Goal: Find specific fact: Find specific fact

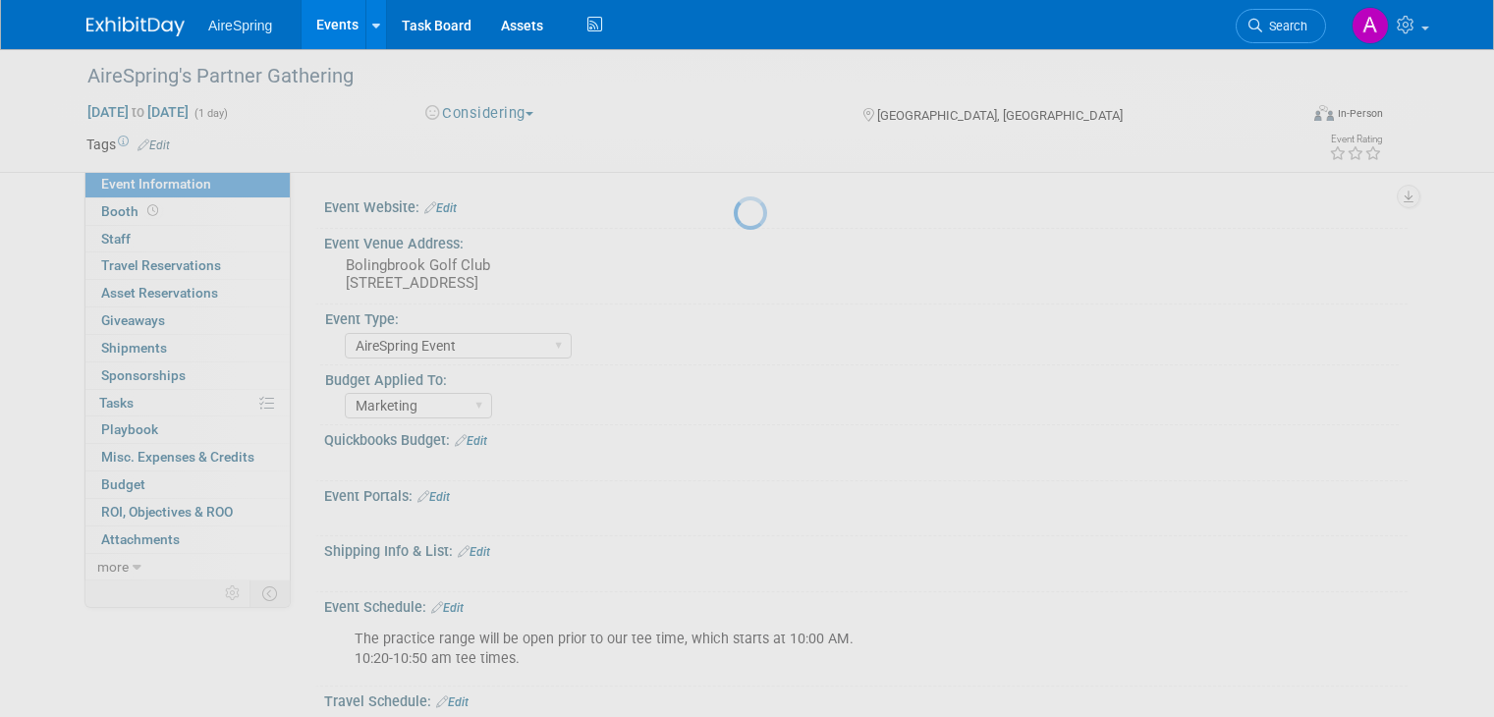
select select "AireSpring Event"
select select "Marketing"
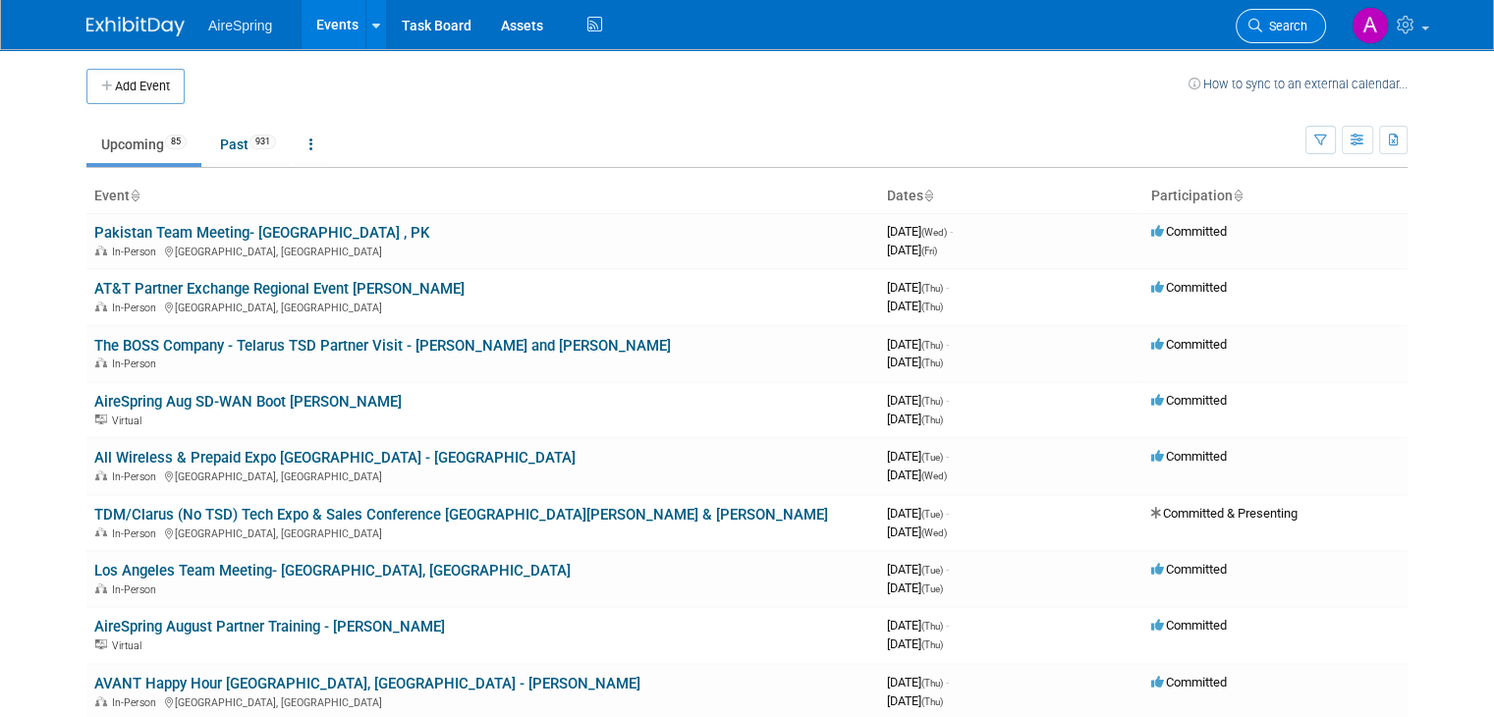
click at [1308, 24] on span "Search" at bounding box center [1285, 26] width 45 height 15
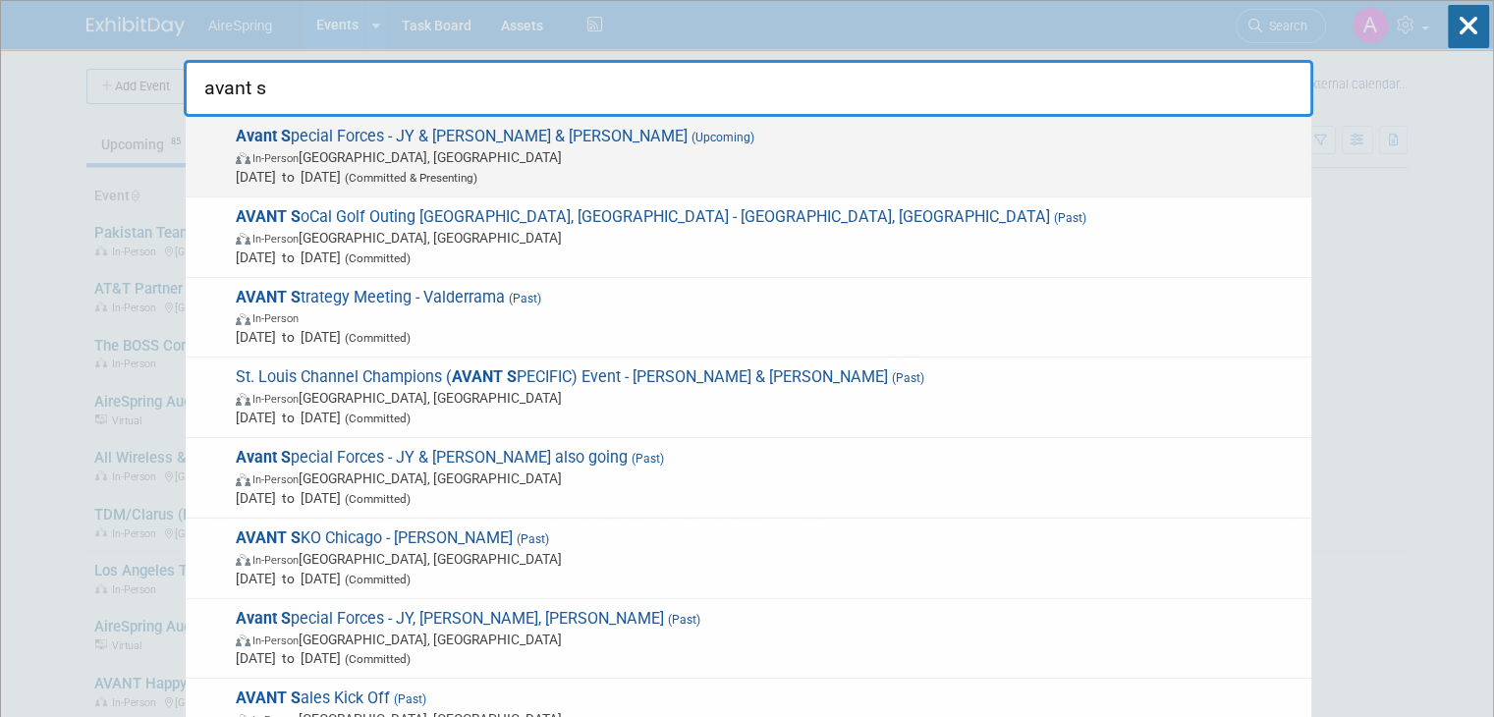
type input "avant s"
click at [753, 139] on span "Avant S pecial Forces - JY & [PERSON_NAME] & [PERSON_NAME] (Upcoming) In-Person…" at bounding box center [766, 157] width 1072 height 60
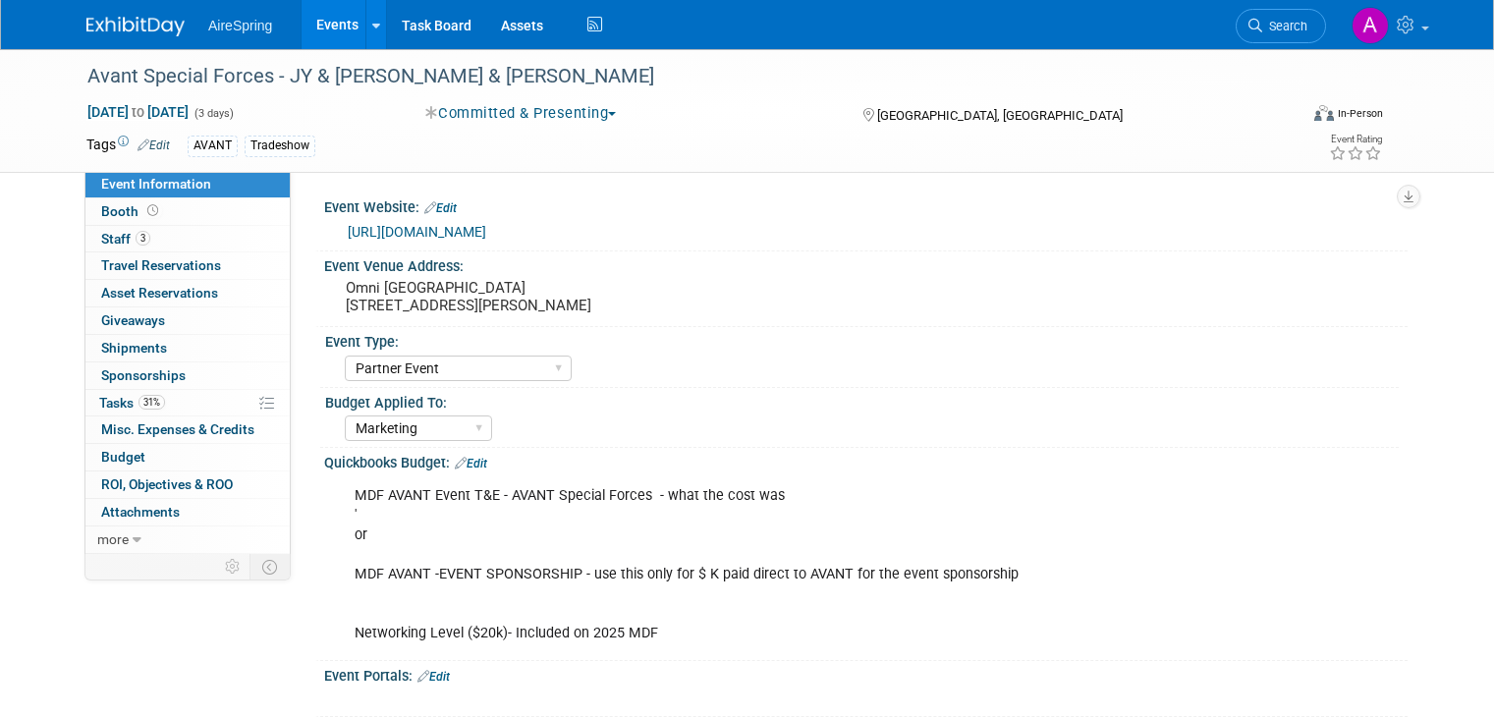
select select "Partner Event"
select select "Marketing"
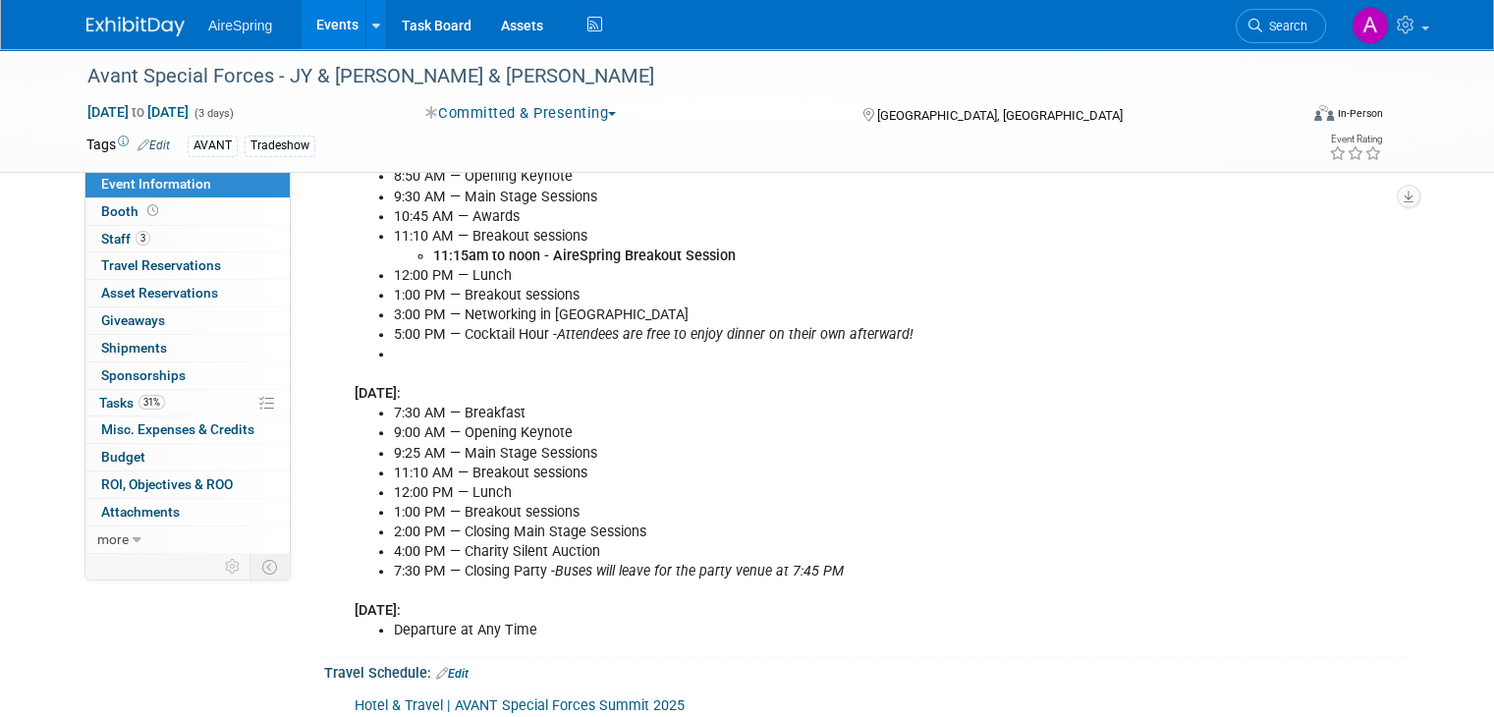
scroll to position [786, 0]
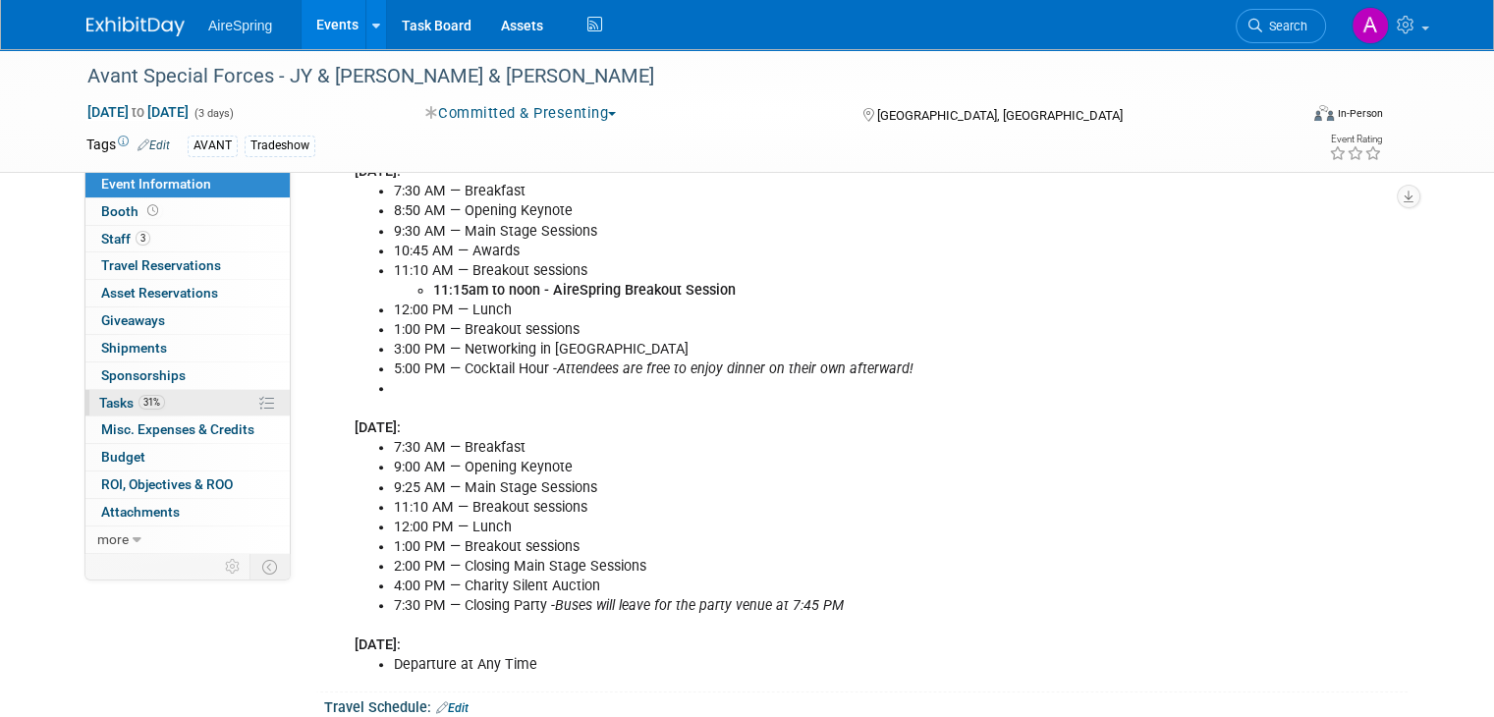
click at [162, 402] on link "31% Tasks 31%" at bounding box center [187, 403] width 204 height 27
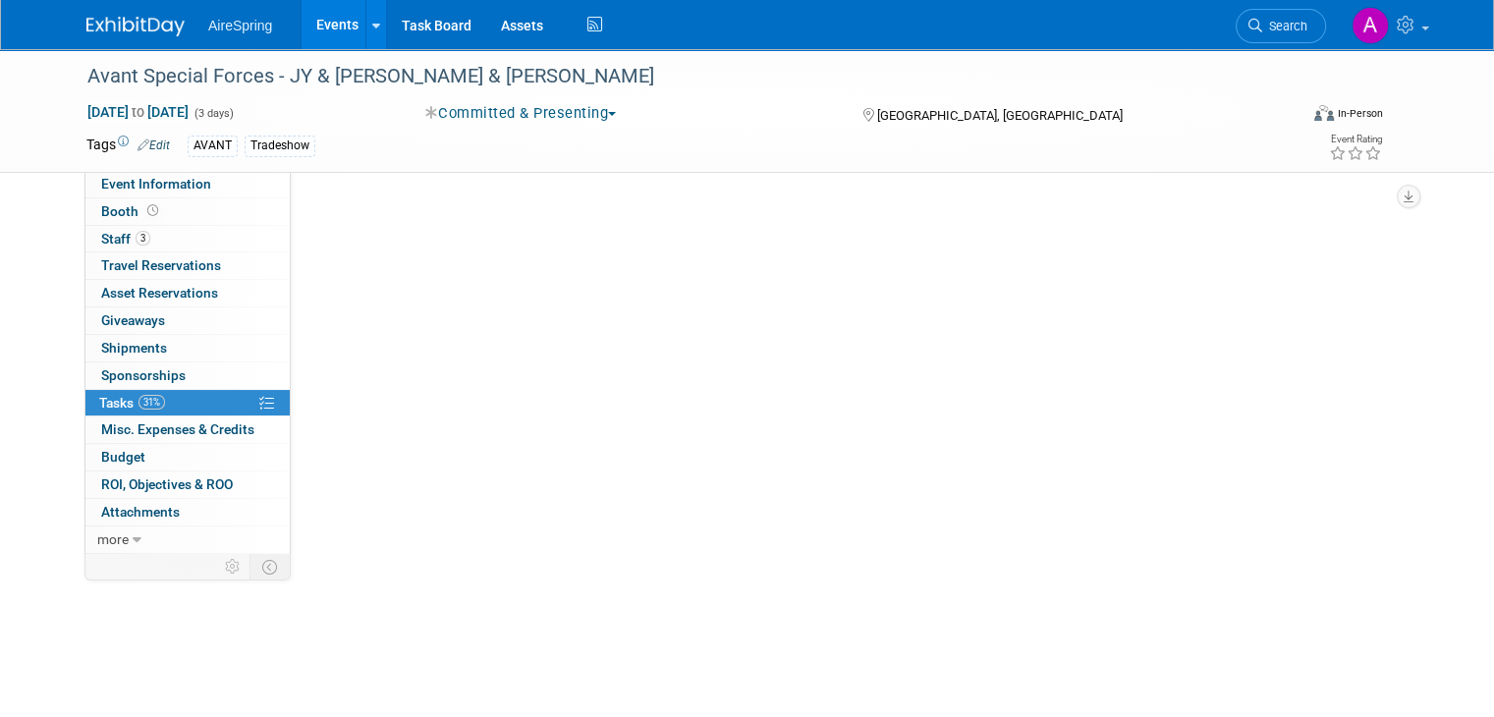
scroll to position [0, 0]
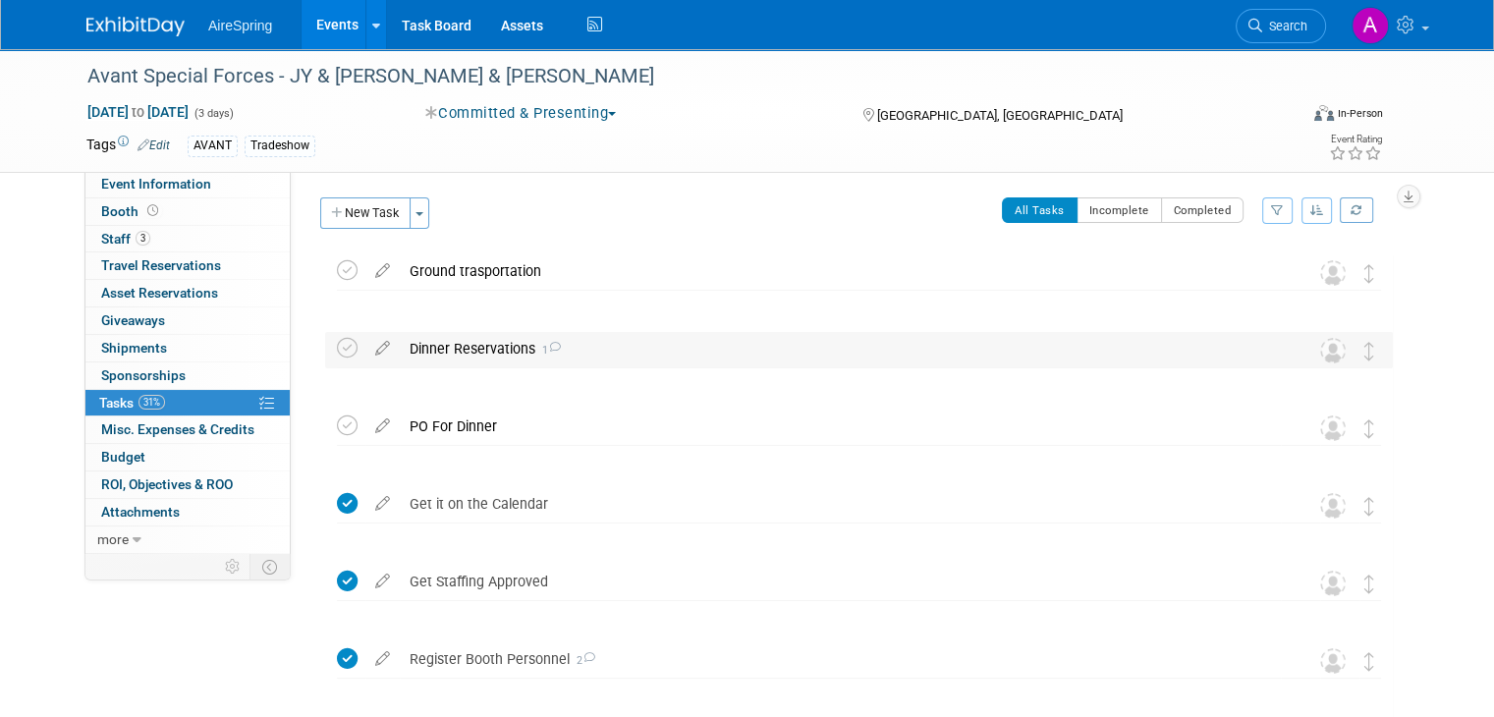
click at [611, 350] on div "Dinner Reservations 1" at bounding box center [840, 348] width 881 height 33
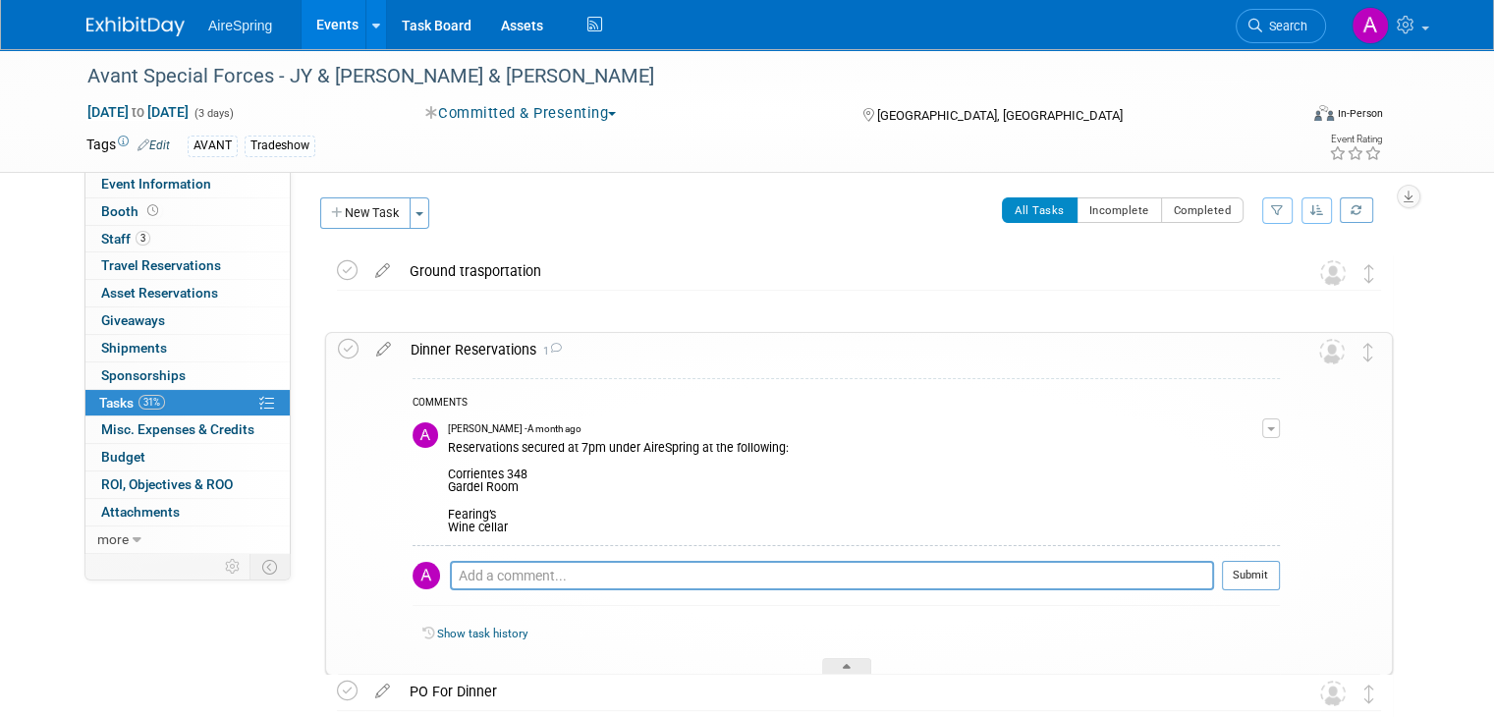
click at [629, 447] on div "Reservations secured at 7pm under AireSpring at the following: Corrientes 348 G…" at bounding box center [855, 486] width 815 height 98
click at [151, 190] on span "Event Information" at bounding box center [156, 184] width 110 height 16
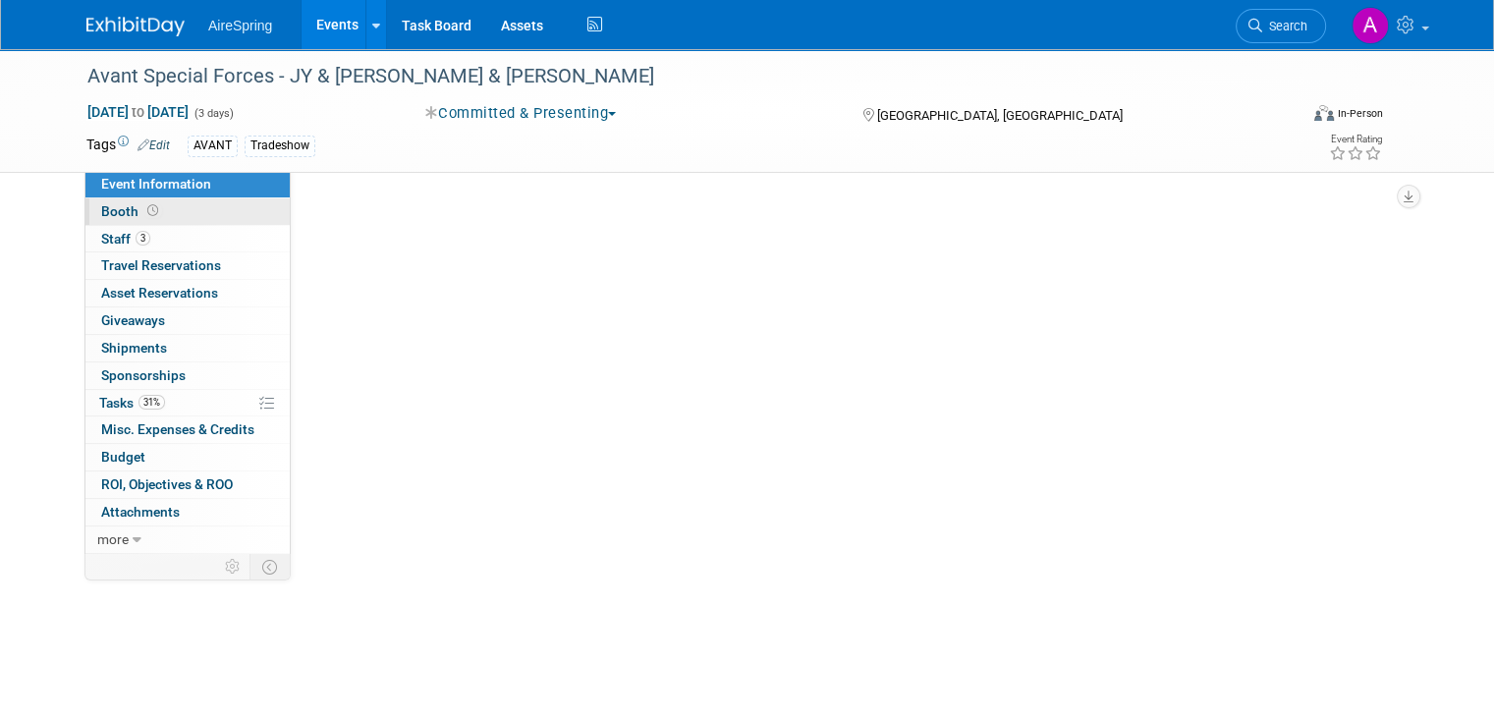
select select "Partner Event"
select select "Marketing"
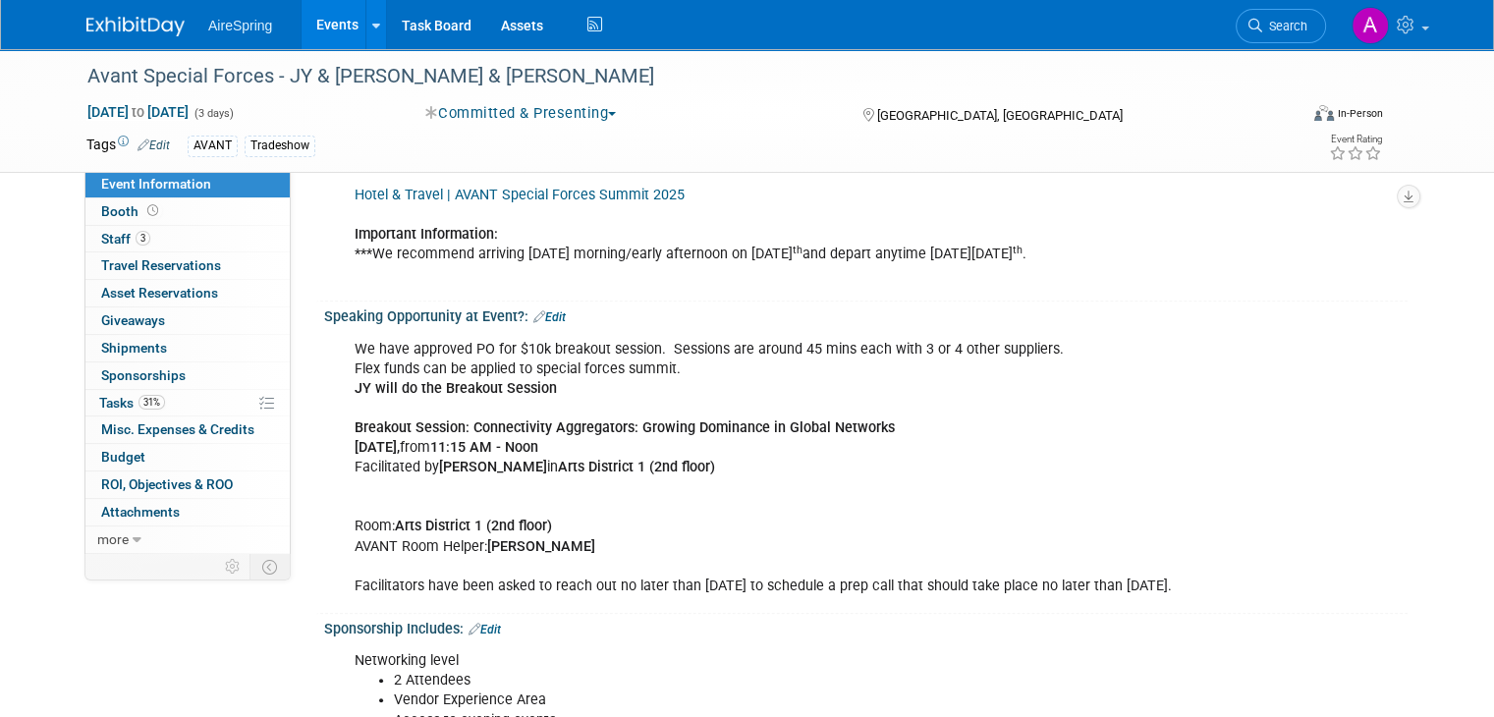
scroll to position [1376, 0]
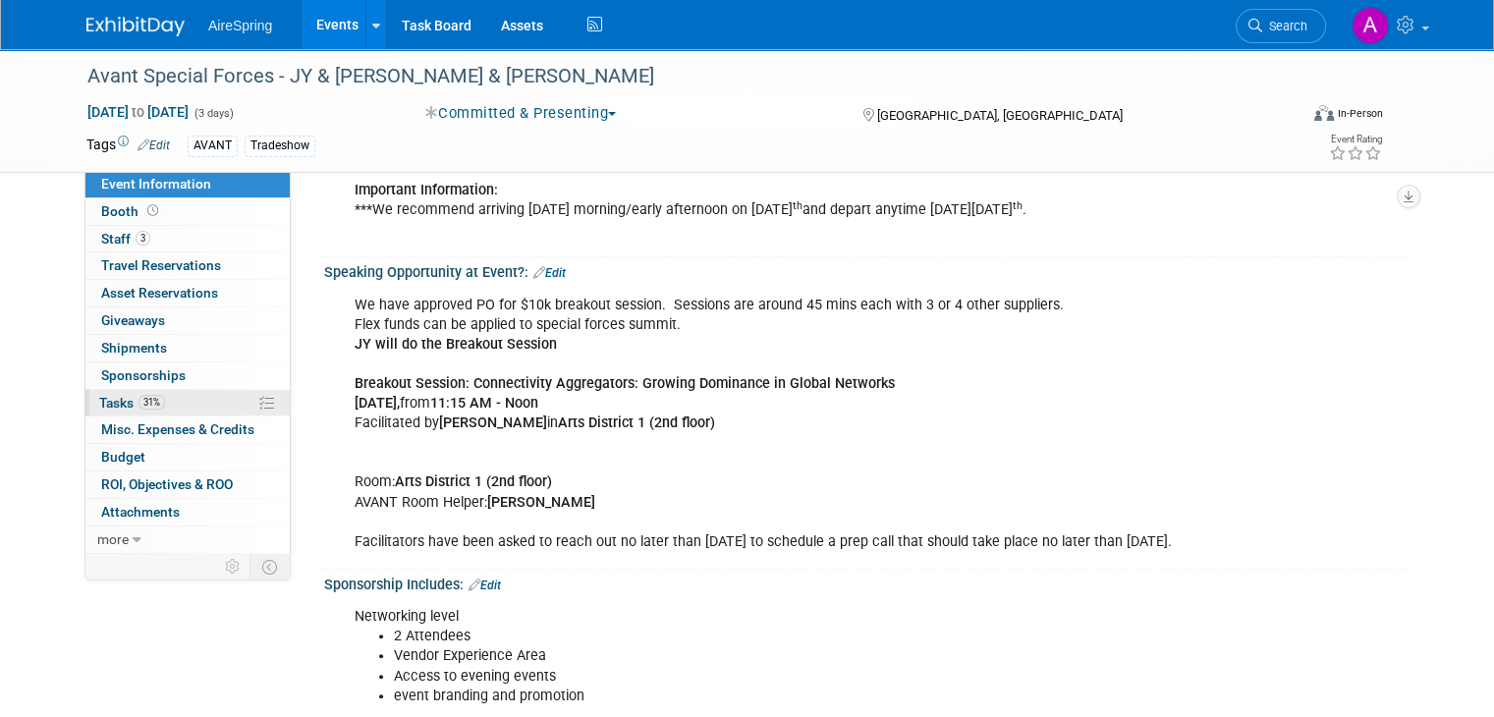
click at [153, 390] on link "31% Tasks 31%" at bounding box center [187, 403] width 204 height 27
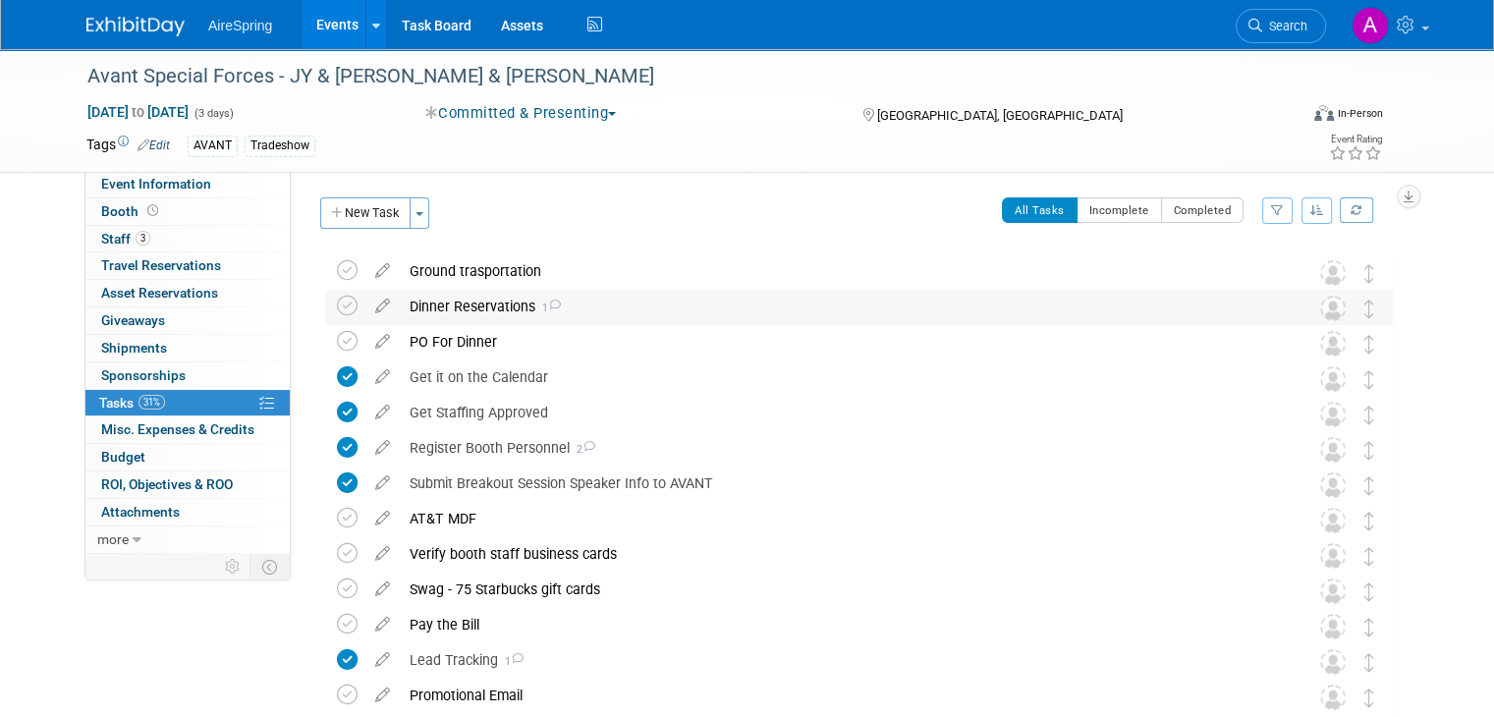
click at [473, 301] on div "Dinner Reservations 1" at bounding box center [840, 306] width 881 height 33
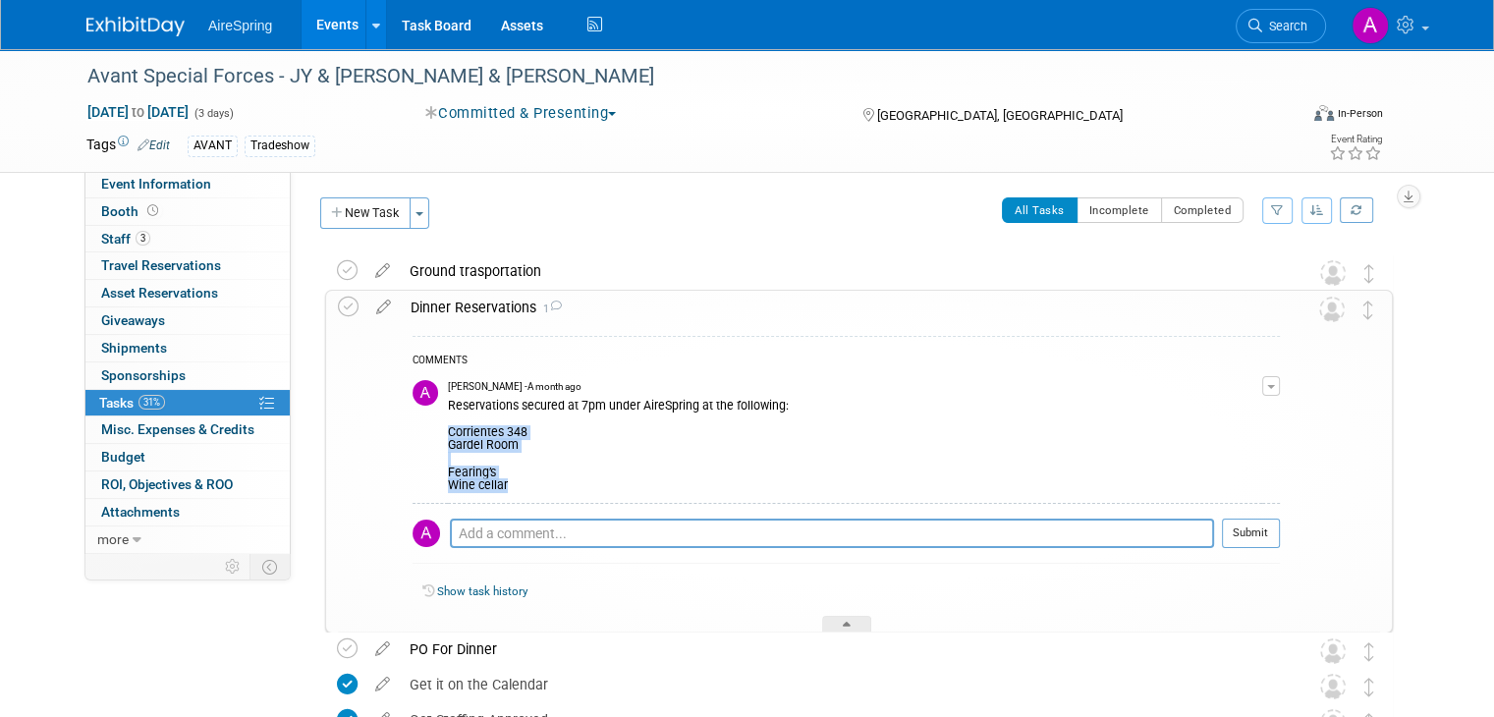
copy div "Corrientes 348 Gardel Room Fearing’s Wine cellar"
drag, startPoint x: 499, startPoint y: 479, endPoint x: 429, endPoint y: 429, distance: 85.9
click at [448, 429] on div "Reservations secured at 7pm under AireSpring at the following: Corrientes 348 G…" at bounding box center [855, 444] width 815 height 98
